Goal: Transaction & Acquisition: Purchase product/service

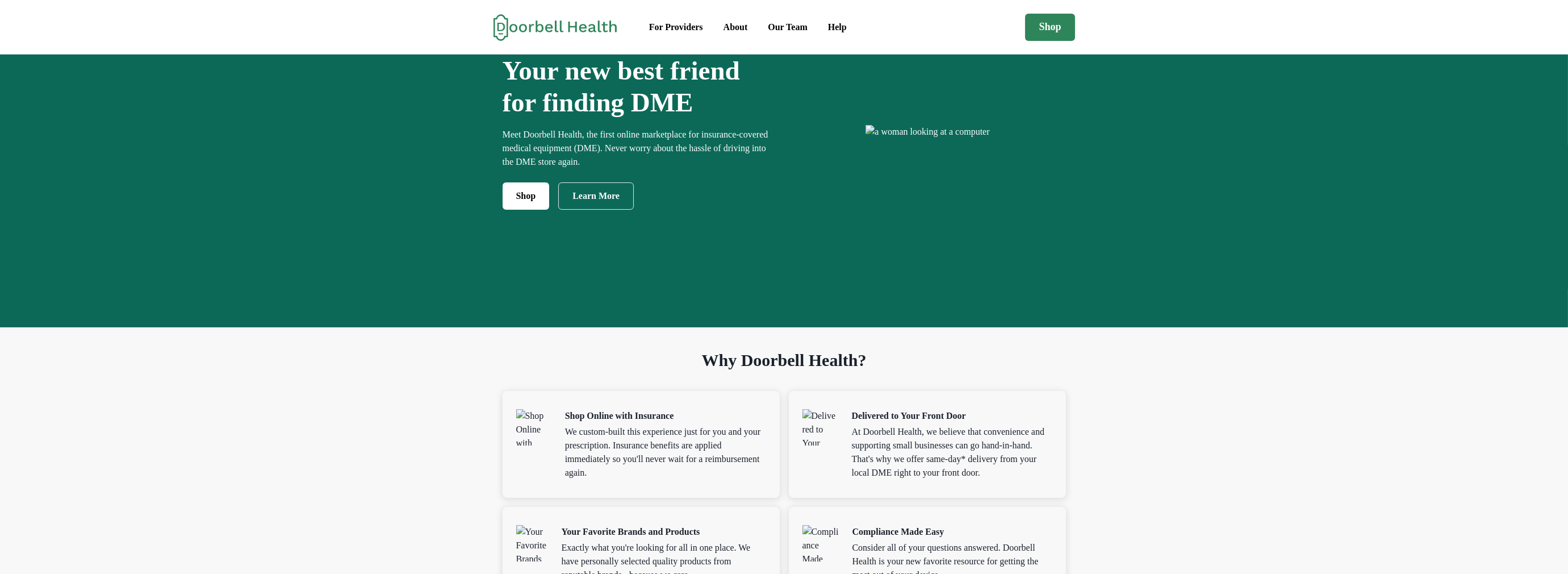
click at [561, 169] on p "Meet Doorbell Health, the first online marketplace for insurance-covered medica…" at bounding box center [640, 148] width 276 height 41
click at [507, 209] on link "Shop" at bounding box center [526, 195] width 47 height 27
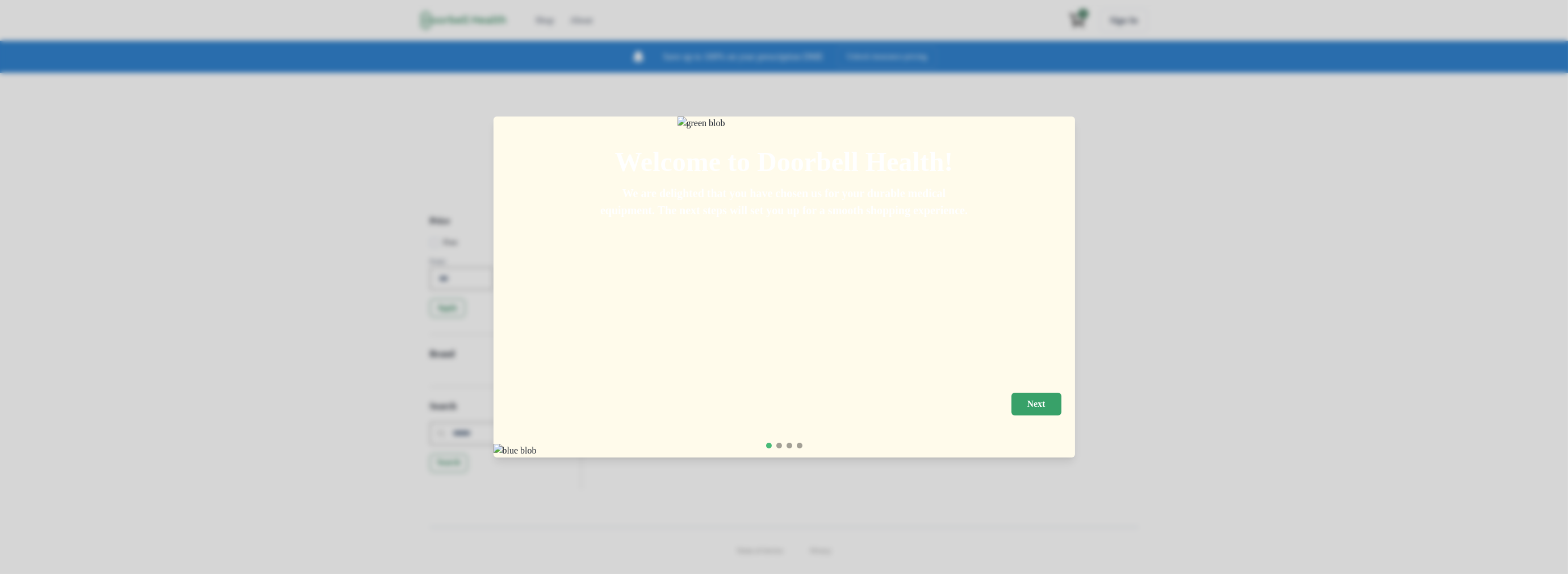
click at [1061, 397] on button "Next" at bounding box center [1036, 403] width 50 height 23
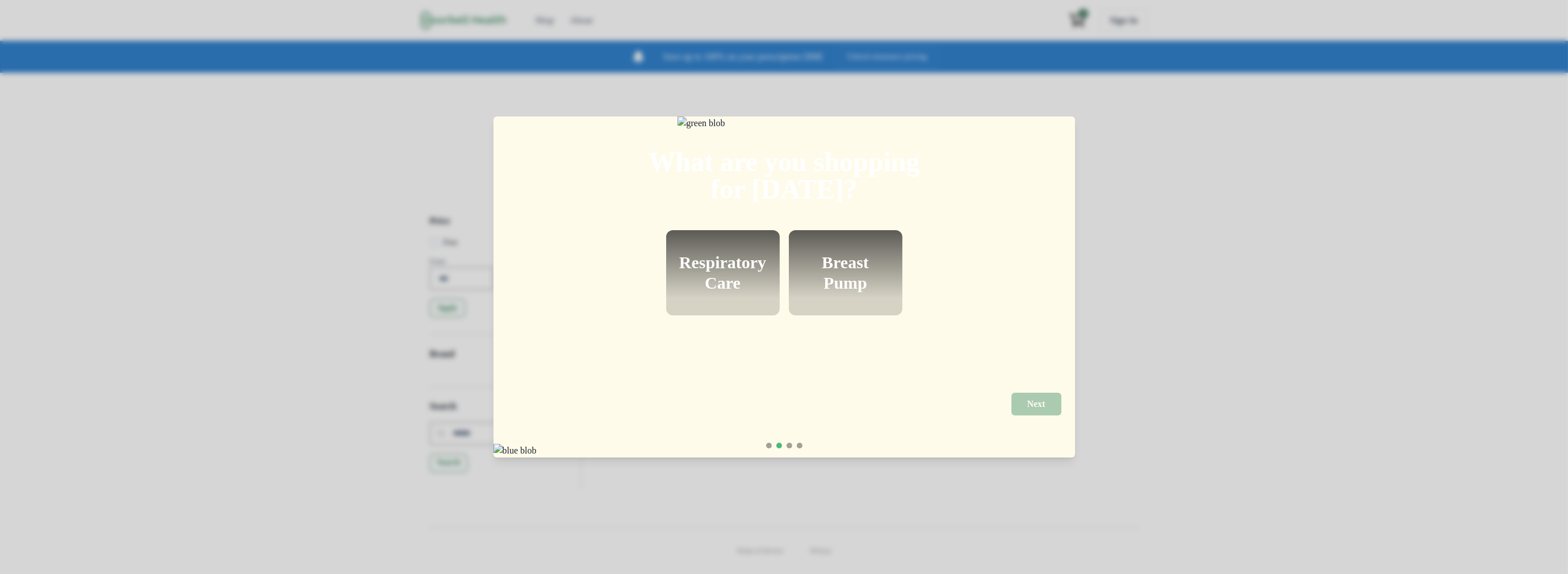
click at [810, 203] on h2 "What are you shopping for [DATE]?" at bounding box center [784, 162] width 277 height 82
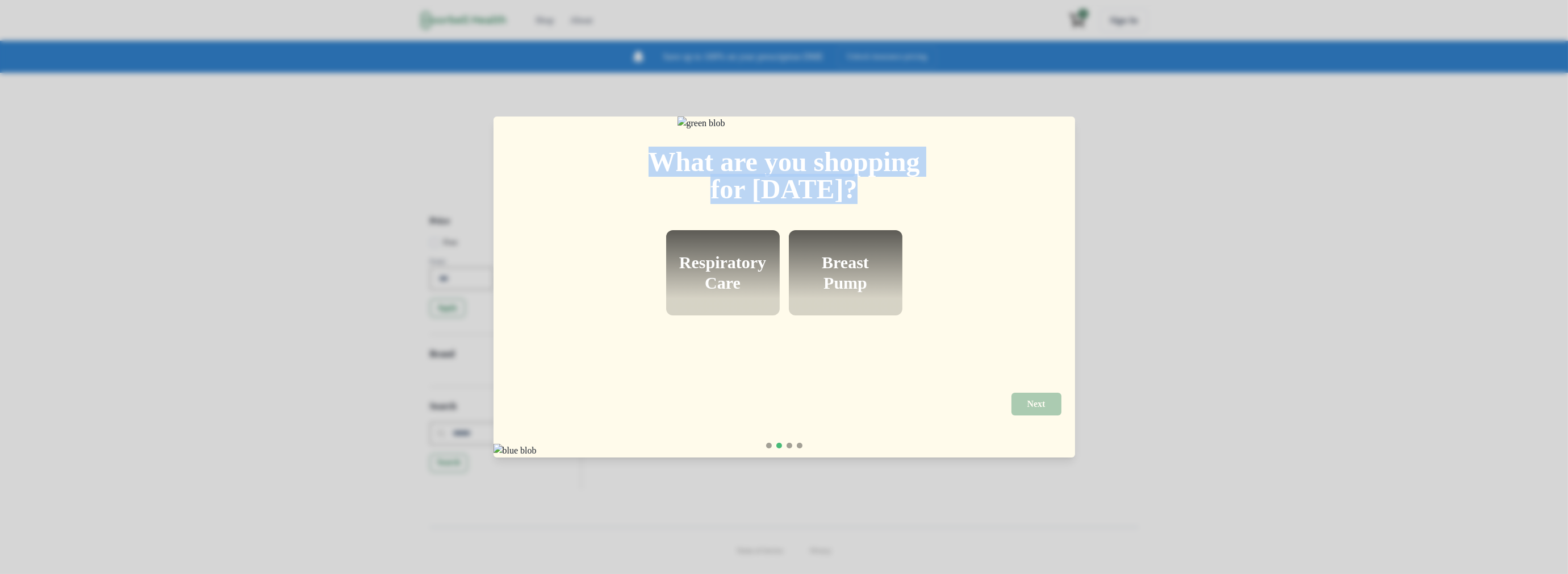
click at [810, 203] on h2 "What are you shopping for [DATE]?" at bounding box center [784, 162] width 277 height 82
click at [820, 168] on h2 "What are you shopping for [DATE]?" at bounding box center [784, 162] width 277 height 82
